Goal: Communication & Community: Ask a question

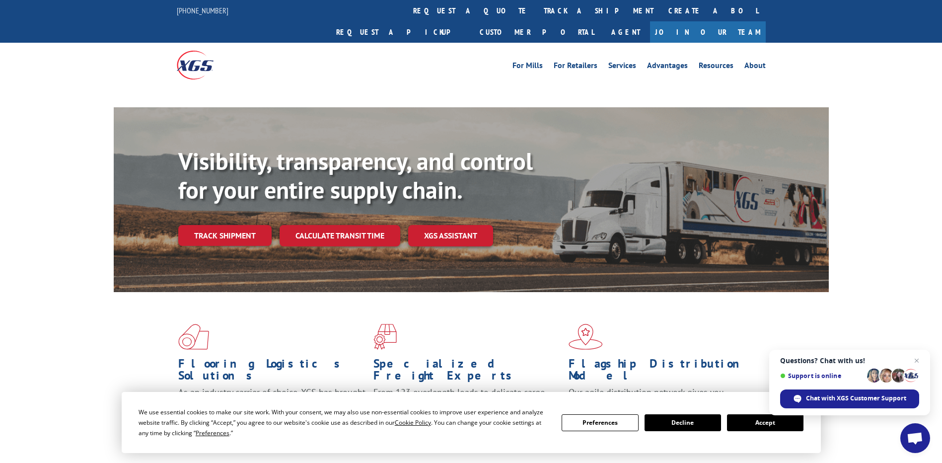
click at [914, 434] on span "Open chat" at bounding box center [915, 439] width 16 height 14
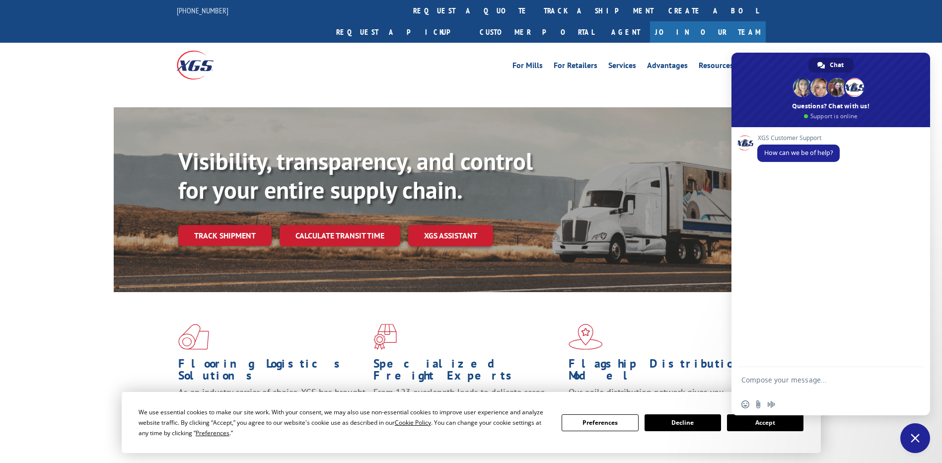
click at [781, 374] on form at bounding box center [820, 381] width 157 height 28
click at [785, 377] on textarea "Compose your message..." at bounding box center [820, 385] width 157 height 18
type textarea "hi"
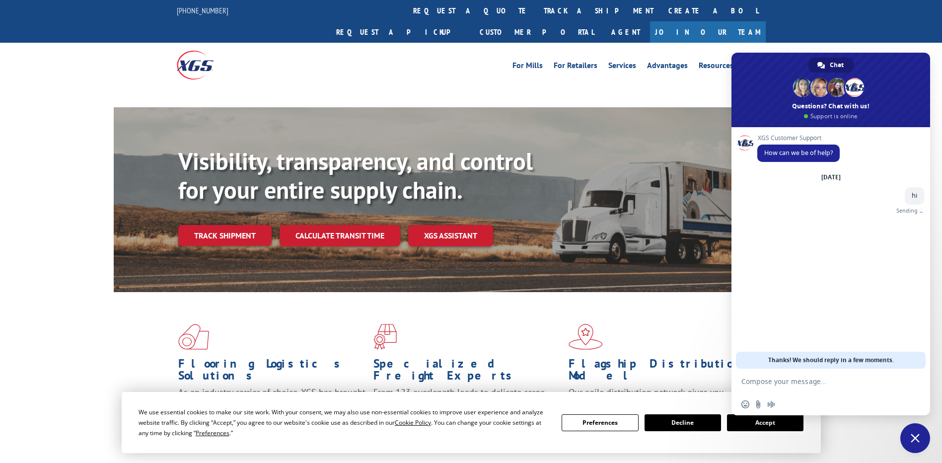
click at [793, 383] on textarea "Compose your message..." at bounding box center [820, 381] width 157 height 9
click at [811, 374] on form at bounding box center [820, 382] width 157 height 27
click at [801, 325] on div "XGS Customer Support How can we be of help? [DATE] hi Just now" at bounding box center [831, 247] width 199 height 241
drag, startPoint x: 787, startPoint y: 364, endPoint x: 788, endPoint y: 380, distance: 15.5
click at [788, 377] on div "XGS Customer Support How can we be of help? [DATE] hi Just now Thanks! We shoul…" at bounding box center [831, 271] width 199 height 288
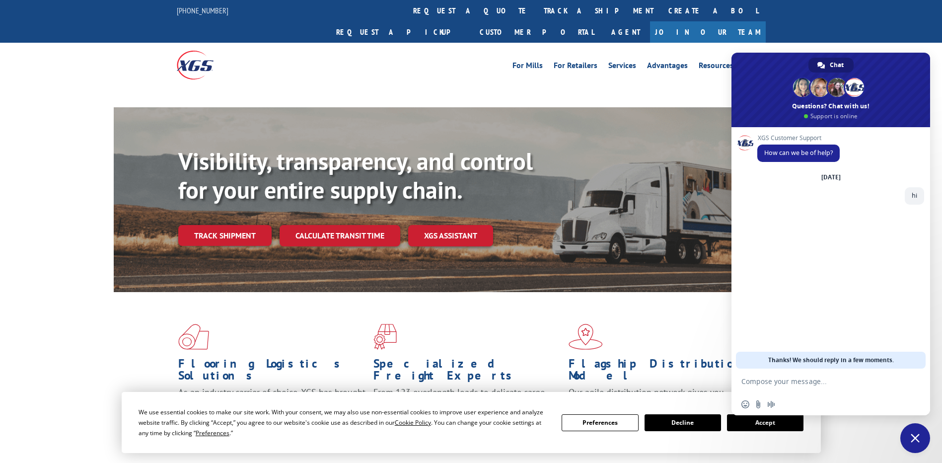
click at [788, 380] on textarea "Compose your message..." at bounding box center [820, 381] width 157 height 9
click at [815, 354] on span "Thanks! We should reply in a few moments." at bounding box center [832, 360] width 126 height 17
click at [785, 381] on textarea "Compose your message..." at bounding box center [820, 381] width 157 height 9
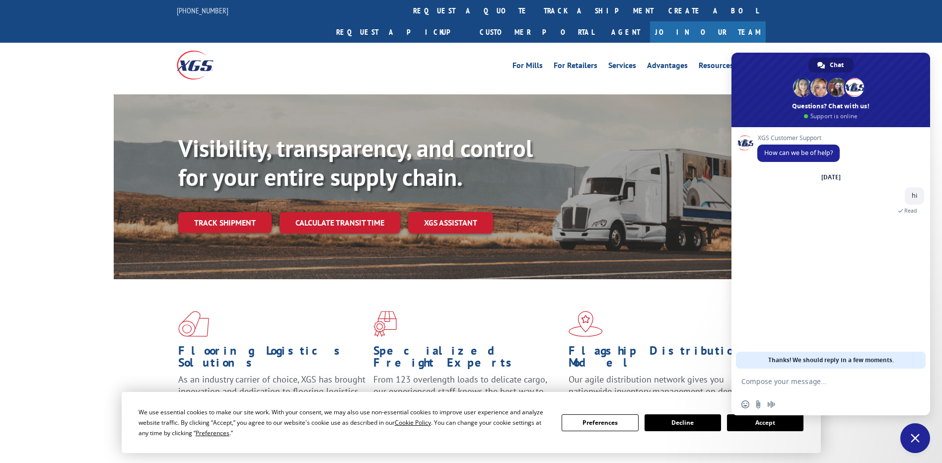
click at [785, 381] on textarea "Compose your message..." at bounding box center [820, 381] width 157 height 9
click at [786, 382] on textarea "Compose your message..." at bounding box center [820, 381] width 157 height 9
click at [828, 318] on div "XGS Customer Support How can we be of help? [DATE] hi A few seconds ago Read" at bounding box center [831, 247] width 199 height 241
click at [808, 382] on textarea "Compose your message..." at bounding box center [820, 381] width 157 height 9
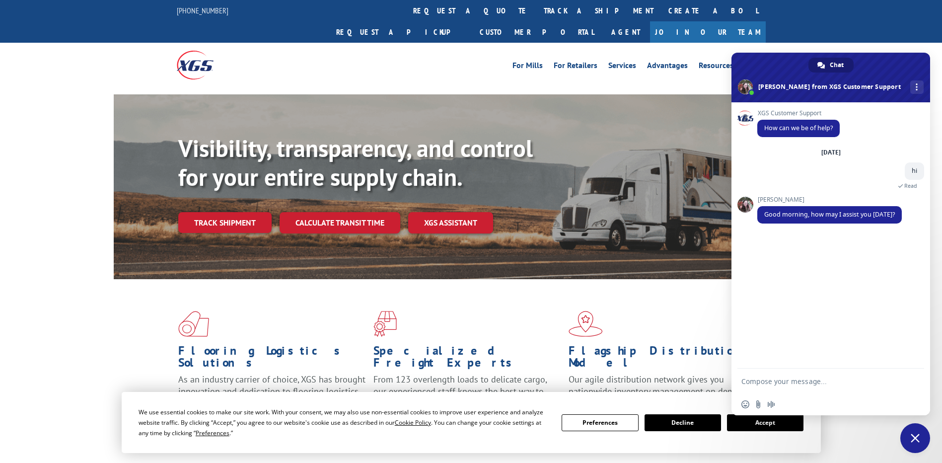
click at [815, 384] on textarea "Compose your message..." at bounding box center [820, 381] width 157 height 9
paste textarea "Compose your message..."
type textarea "please check pick up status for"
click at [911, 379] on span "Send" at bounding box center [913, 381] width 7 height 7
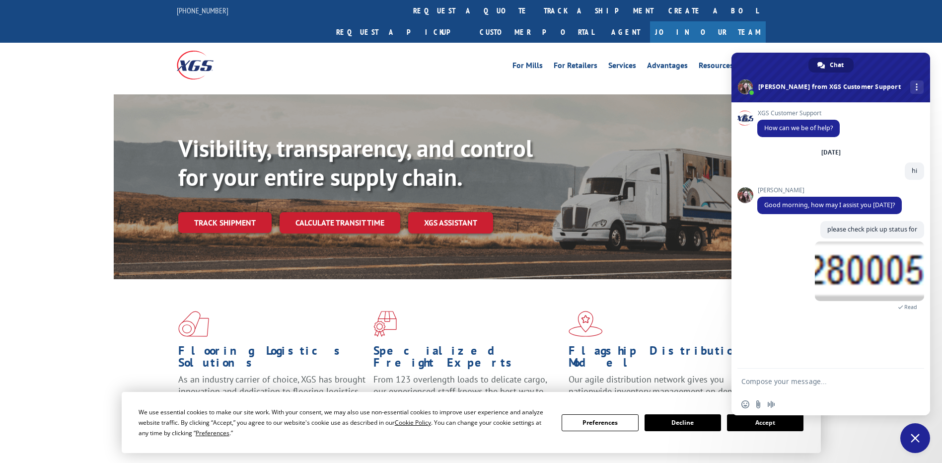
click at [842, 384] on textarea "Compose your message..." at bounding box center [820, 381] width 157 height 9
paste textarea "PU528000574"
type textarea "PU528000574 pick up no"
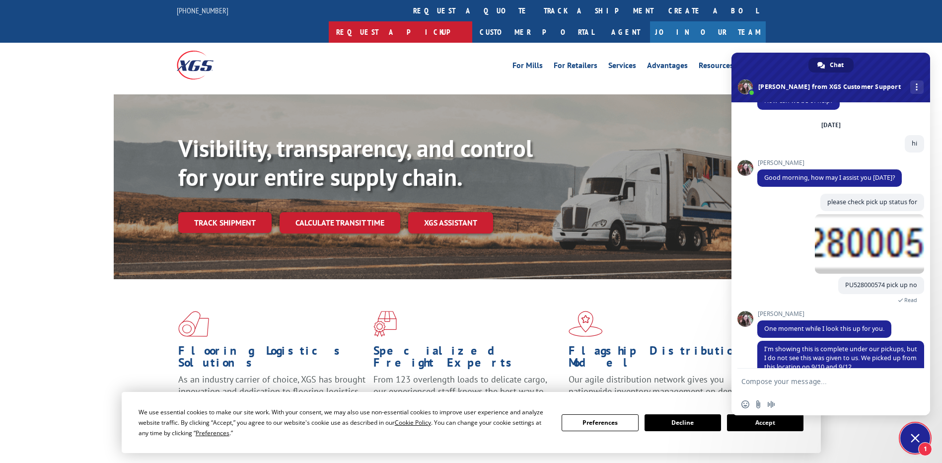
scroll to position [46, 0]
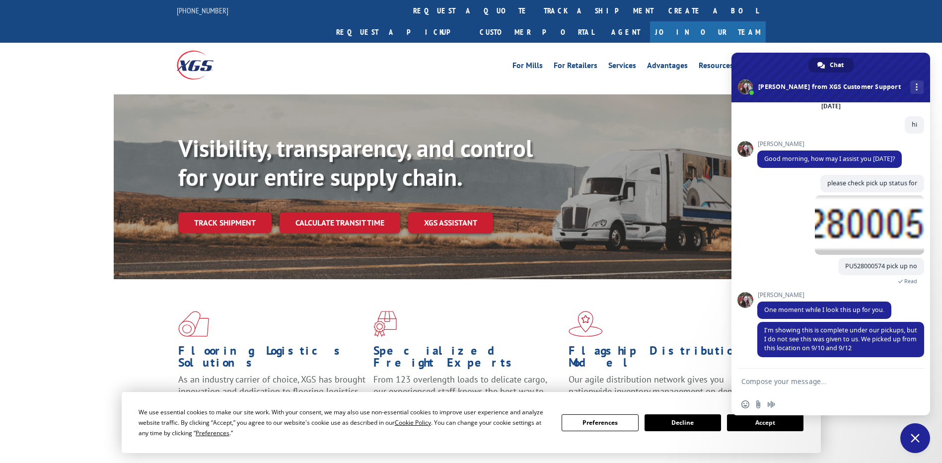
click at [788, 386] on form at bounding box center [820, 382] width 157 height 27
click at [779, 382] on textarea "Compose your message..." at bounding box center [820, 381] width 157 height 9
click at [820, 385] on textarea "Compose your message..." at bounding box center [820, 381] width 157 height 9
type textarea "this pick up no is picked up"
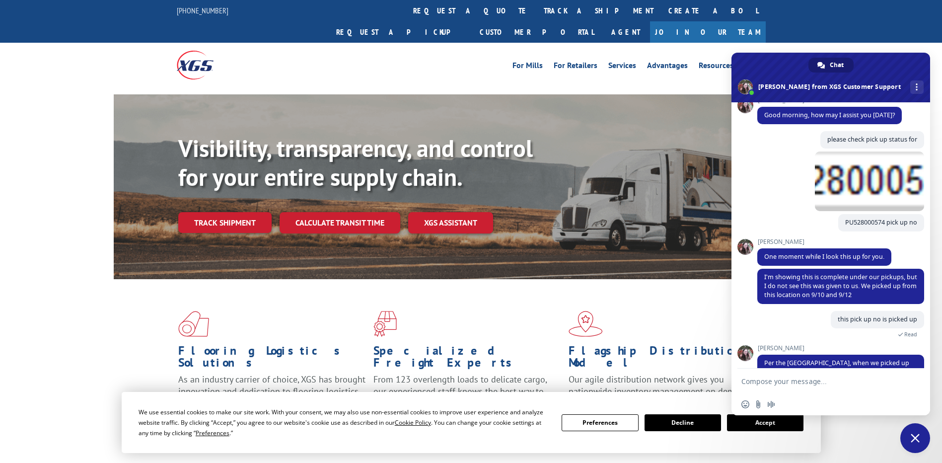
scroll to position [123, 0]
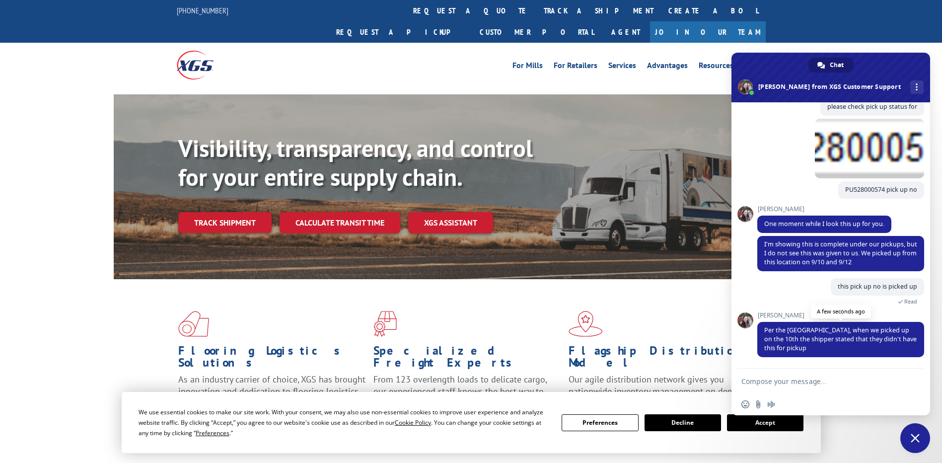
drag, startPoint x: 825, startPoint y: 347, endPoint x: 762, endPoint y: 328, distance: 66.3
click at [762, 328] on span "Per the [GEOGRAPHIC_DATA], when we picked up on the 10th the shipper stated tha…" at bounding box center [841, 339] width 167 height 35
copy span "Per the [GEOGRAPHIC_DATA], when we picked up on the 10th the shipper stated tha…"
click at [823, 357] on div "[PERSON_NAME] the [GEOGRAPHIC_DATA], when we picked up on the 10th the shipper …" at bounding box center [841, 340] width 167 height 56
click at [807, 388] on form at bounding box center [820, 382] width 157 height 27
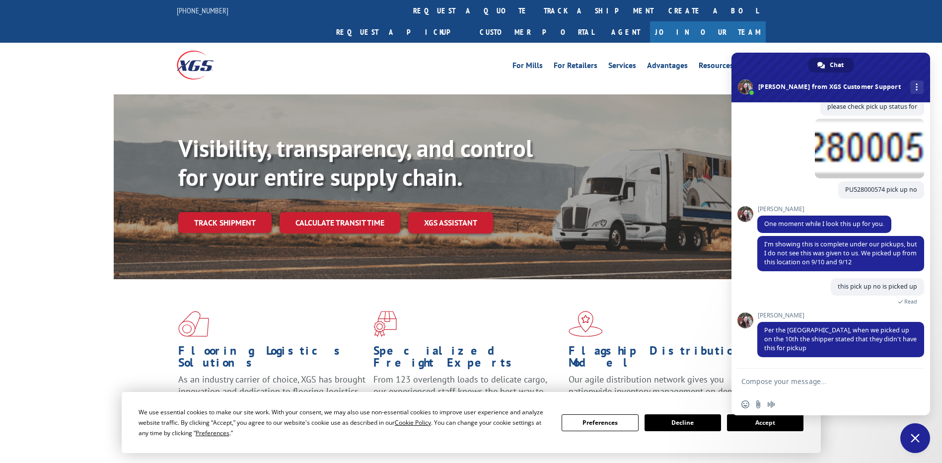
click at [801, 378] on textarea "Compose your message..." at bounding box center [820, 381] width 157 height 9
type textarea "arrange pick up for [DATE]"
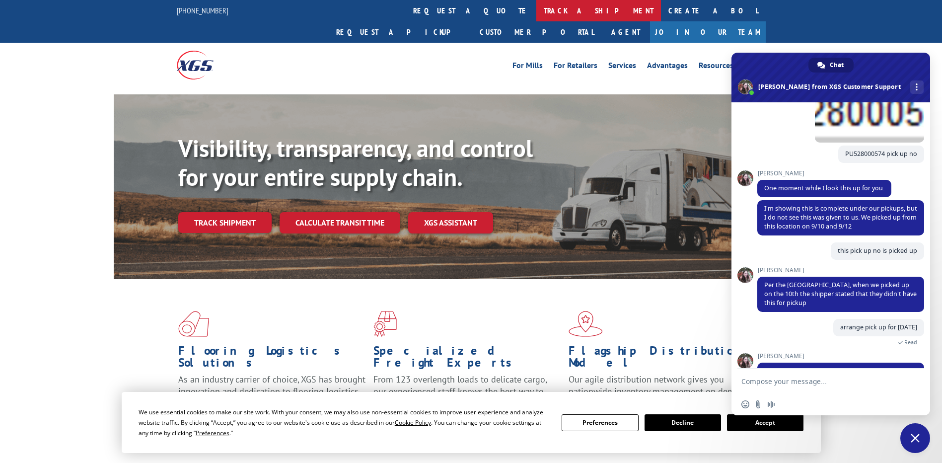
scroll to position [190, 0]
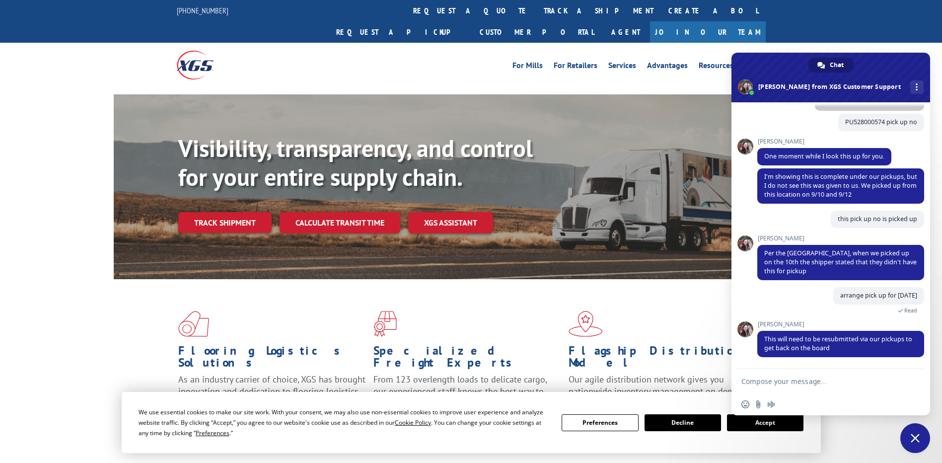
click at [814, 391] on form at bounding box center [820, 382] width 157 height 27
click at [813, 381] on textarea "Compose your message..." at bounding box center [820, 381] width 157 height 9
type textarea "ok do the needful"
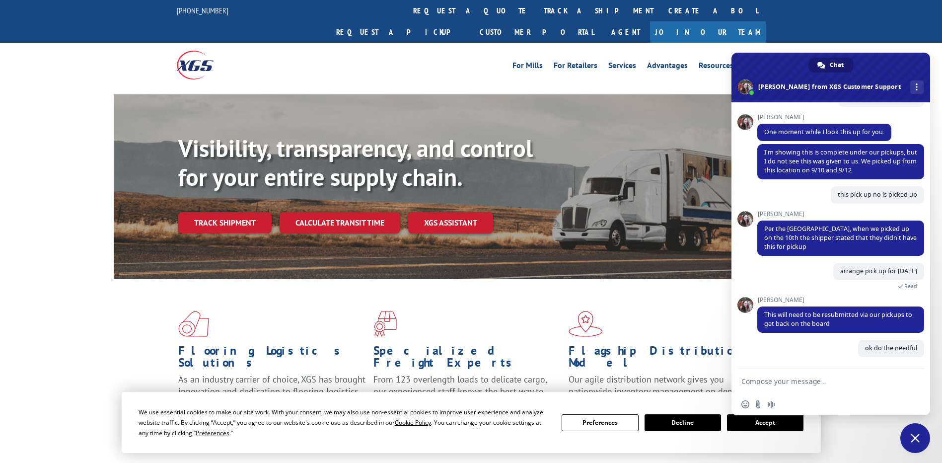
scroll to position [215, 0]
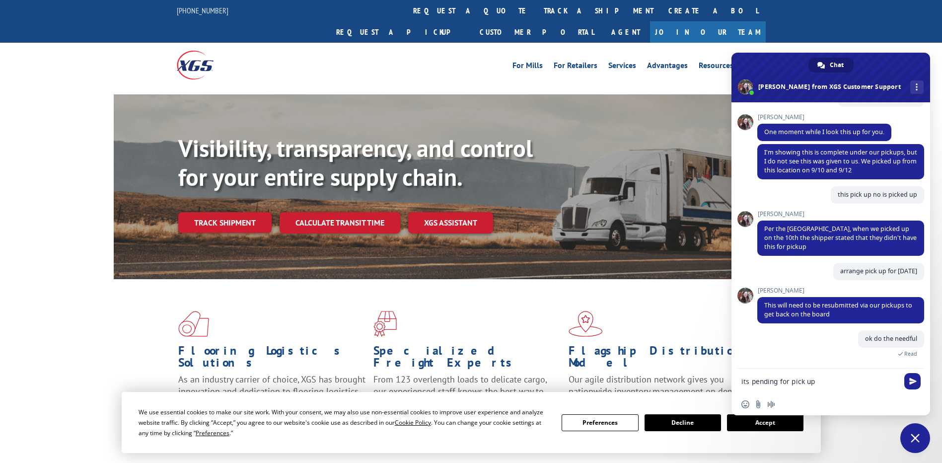
type textarea "its pending for pick up"
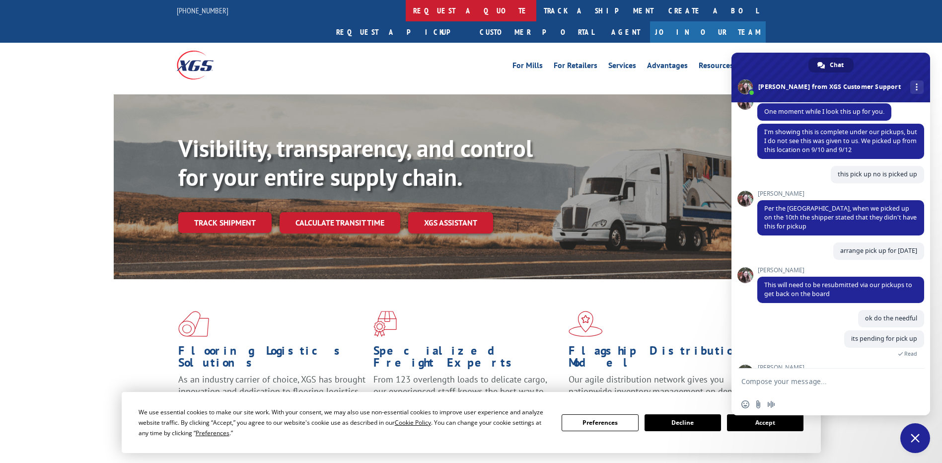
scroll to position [278, 0]
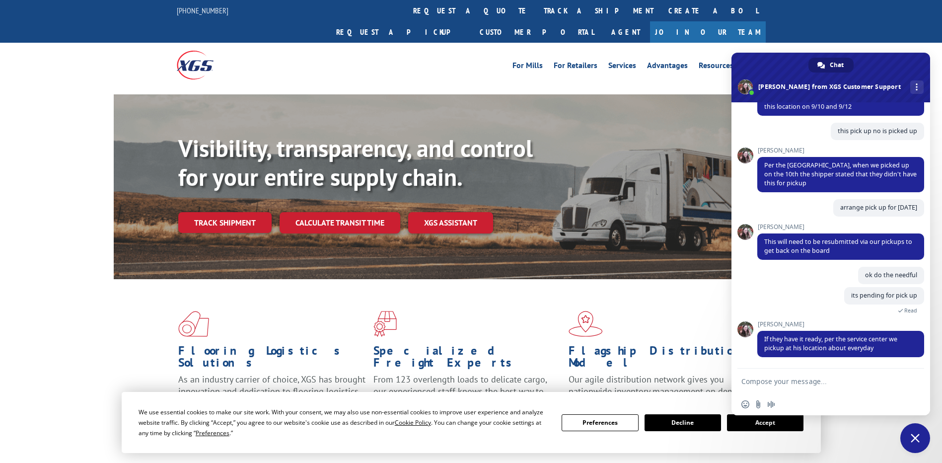
click at [802, 378] on textarea "Compose your message..." at bounding box center [820, 381] width 157 height 9
type textarea "OK THANKS"
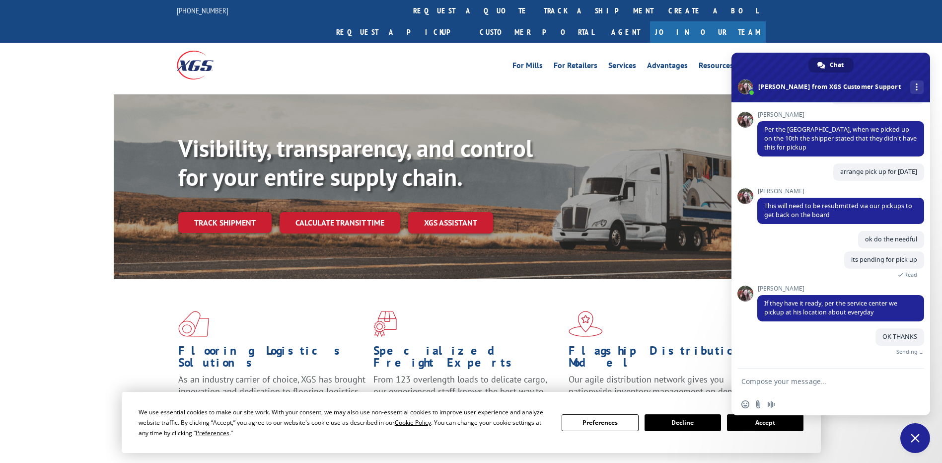
scroll to position [303, 0]
